Goal: Task Accomplishment & Management: Manage account settings

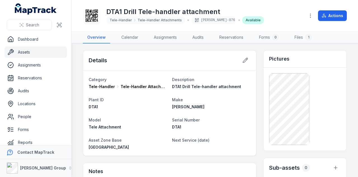
click at [35, 52] on link "Assets" at bounding box center [35, 51] width 62 height 11
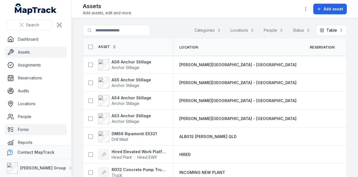
click at [36, 129] on link "Forms" at bounding box center [35, 129] width 62 height 11
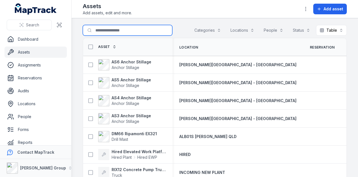
click at [119, 30] on input "Search for assets" at bounding box center [128, 30] width 90 height 11
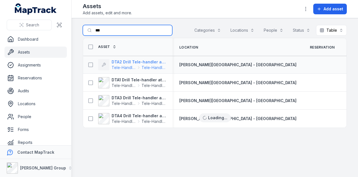
type input "***"
click at [142, 62] on strong "DTA2 Drill Tele-handler attachment" at bounding box center [139, 62] width 54 height 6
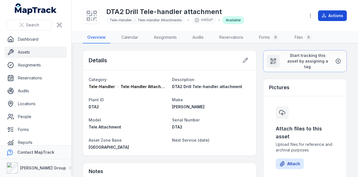
click at [333, 17] on button "Actions" at bounding box center [332, 15] width 29 height 11
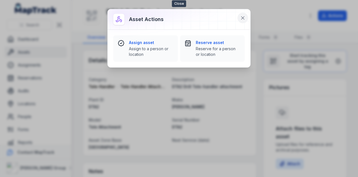
click at [243, 18] on icon at bounding box center [243, 18] width 6 height 6
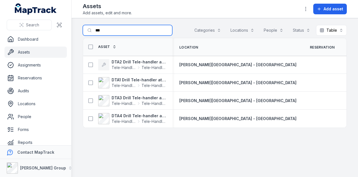
click at [130, 33] on input "***" at bounding box center [128, 30] width 90 height 11
type input "*"
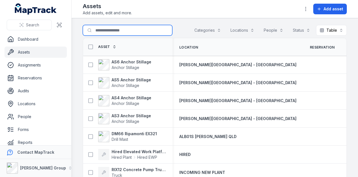
scroll to position [84, 0]
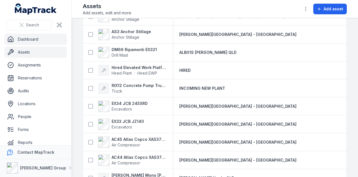
click at [32, 39] on link "Dashboard" at bounding box center [35, 39] width 62 height 11
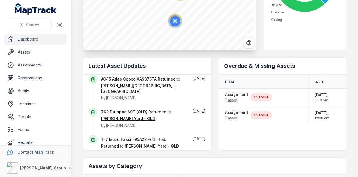
scroll to position [186, 0]
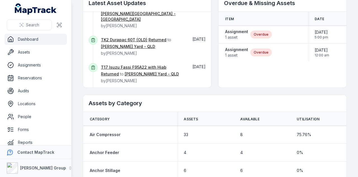
scroll to position [112, 0]
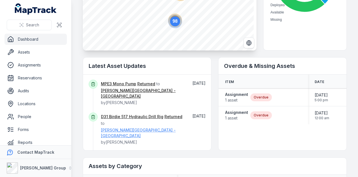
scroll to position [0, 0]
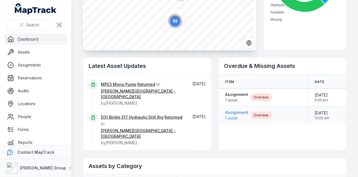
click at [240, 111] on strong "Assignment" at bounding box center [236, 112] width 23 height 6
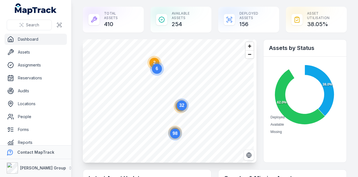
scroll to position [112, 0]
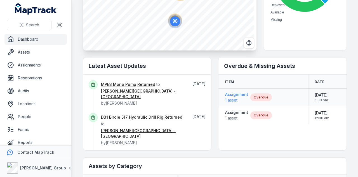
click at [236, 95] on strong "Assignment" at bounding box center [236, 95] width 23 height 6
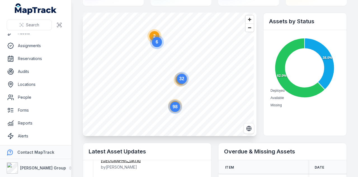
scroll to position [32, 0]
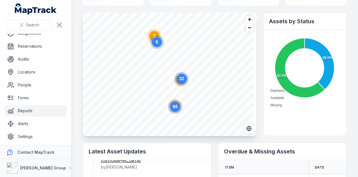
click at [35, 110] on link "Reports" at bounding box center [35, 110] width 62 height 11
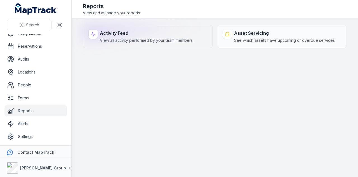
click at [119, 36] on strong "Activity Feed" at bounding box center [147, 33] width 94 height 7
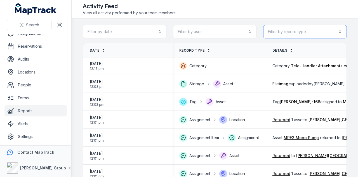
click at [310, 32] on button "Filter by record type" at bounding box center [305, 31] width 84 height 13
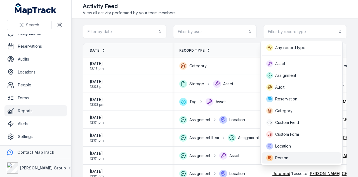
click at [303, 155] on div "Person" at bounding box center [301, 157] width 71 height 7
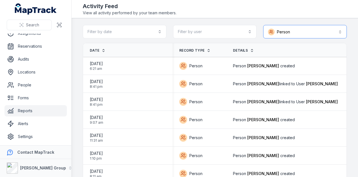
click at [295, 31] on button "Person ******" at bounding box center [305, 31] width 84 height 13
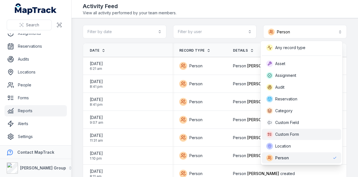
click at [305, 135] on div "Custom Form" at bounding box center [301, 134] width 71 height 7
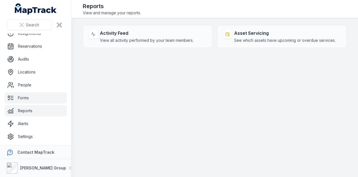
click at [45, 100] on link "Forms" at bounding box center [35, 97] width 62 height 11
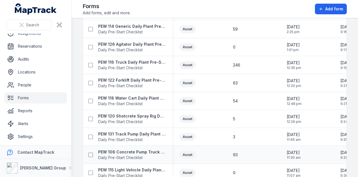
scroll to position [439, 0]
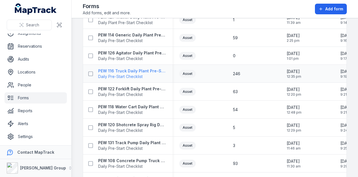
click at [139, 74] on span "Daily Pre-Start Checklist" at bounding box center [132, 77] width 68 height 6
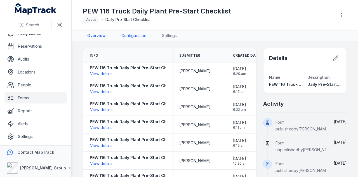
click at [128, 34] on link "Configuration" at bounding box center [134, 36] width 34 height 11
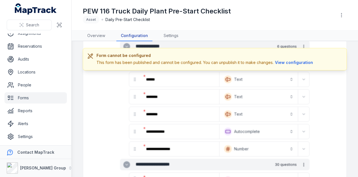
scroll to position [56, 0]
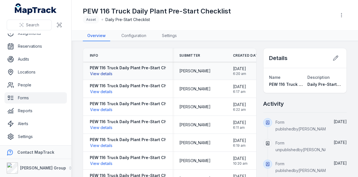
click at [107, 72] on button "View details" at bounding box center [101, 74] width 23 height 6
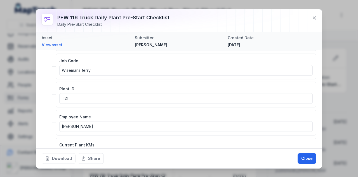
scroll to position [140, 0]
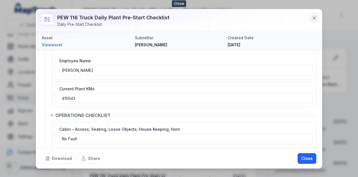
click at [315, 17] on icon at bounding box center [315, 18] width 6 height 6
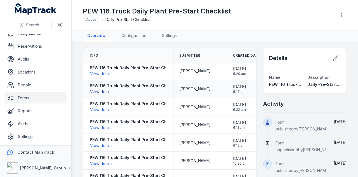
click at [104, 90] on button "View details" at bounding box center [101, 91] width 23 height 6
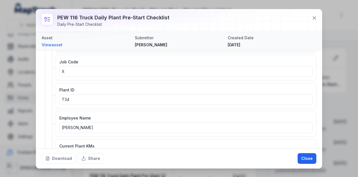
scroll to position [84, 0]
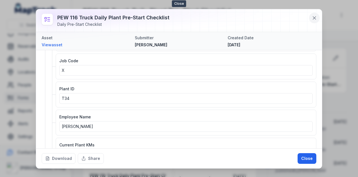
click at [317, 18] on icon at bounding box center [315, 18] width 6 height 6
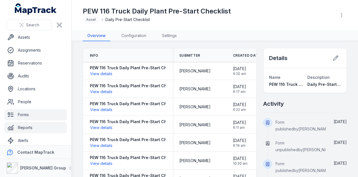
scroll to position [0, 0]
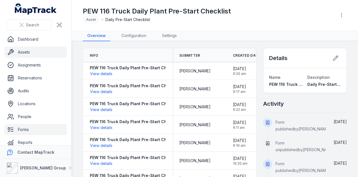
click at [45, 50] on link "Assets" at bounding box center [35, 51] width 62 height 11
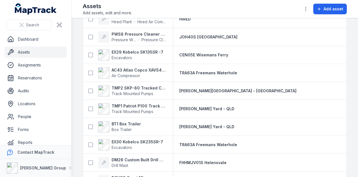
scroll to position [700, 0]
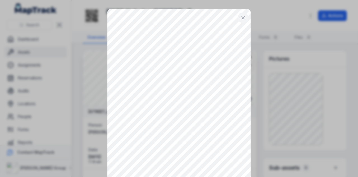
click at [244, 17] on button at bounding box center [243, 17] width 11 height 11
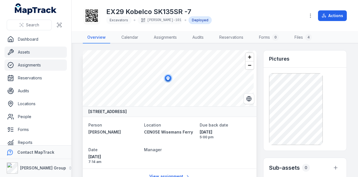
click at [39, 66] on link "Assignments" at bounding box center [35, 64] width 62 height 11
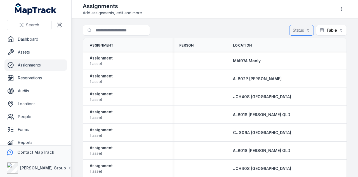
click at [297, 30] on button "Status" at bounding box center [301, 30] width 25 height 11
click at [332, 29] on button "Table *****" at bounding box center [331, 30] width 31 height 11
click at [306, 31] on div "Status Table *****" at bounding box center [318, 30] width 58 height 11
click at [306, 31] on button "Status" at bounding box center [301, 30] width 25 height 11
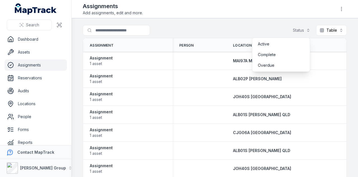
click at [345, 54] on main "Search for assignments Status Table ***** Assignment Person Location Status Cre…" at bounding box center [215, 97] width 287 height 158
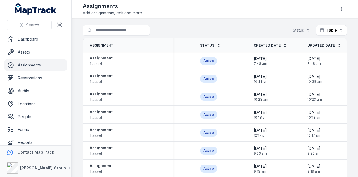
click at [35, 64] on link "Assignments" at bounding box center [35, 64] width 62 height 11
click at [343, 8] on icon "button" at bounding box center [342, 9] width 6 height 6
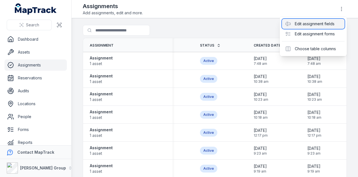
click at [334, 24] on div "Edit assignment fields" at bounding box center [313, 24] width 63 height 10
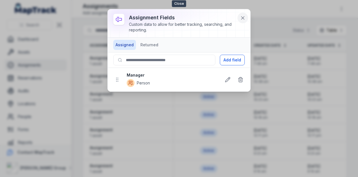
click at [242, 19] on icon at bounding box center [243, 18] width 3 height 3
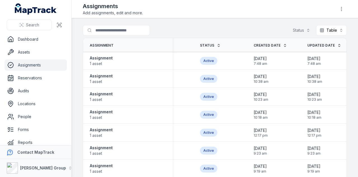
click at [242, 19] on main "Search for assignments Status Table ***** Assignment Person Location Status Cre…" at bounding box center [215, 97] width 287 height 158
